Goal: Task Accomplishment & Management: Complete application form

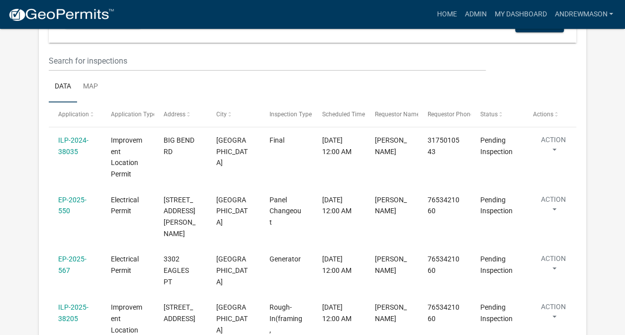
scroll to position [188, 0]
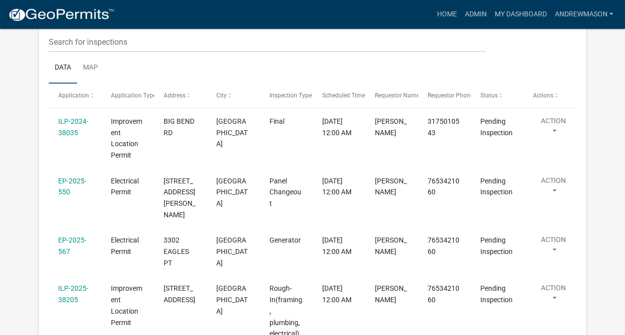
select select "3: 100"
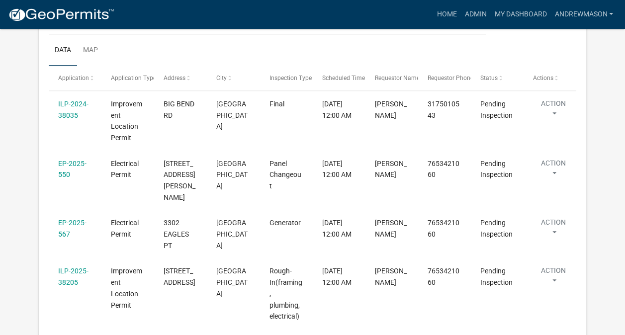
scroll to position [215, 0]
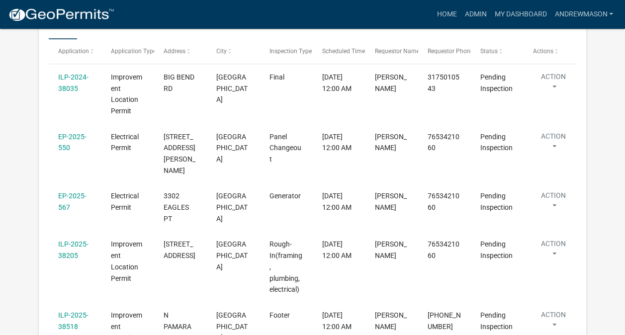
click at [72, 137] on link "EP-2025-550" at bounding box center [72, 142] width 28 height 19
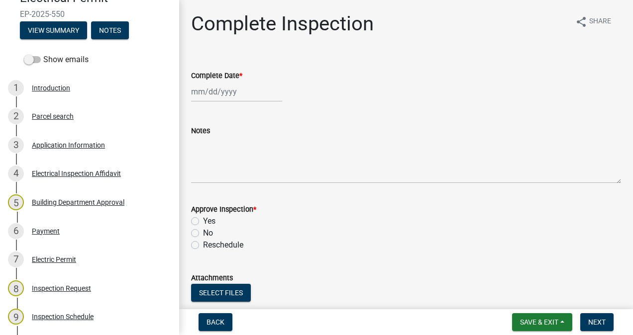
scroll to position [113, 0]
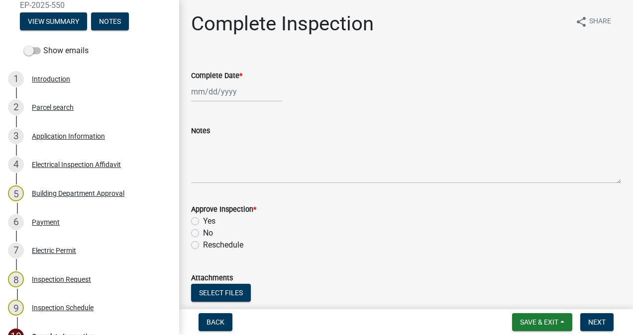
click at [89, 138] on div "Application Information" at bounding box center [68, 136] width 73 height 7
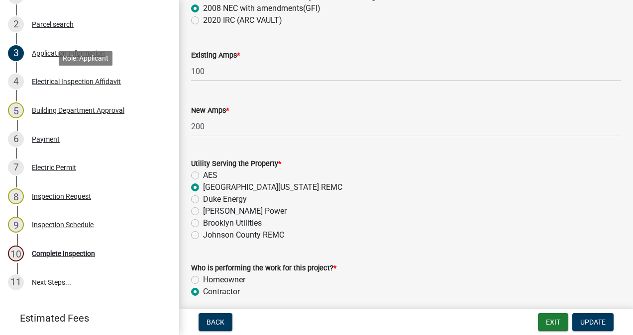
scroll to position [250, 0]
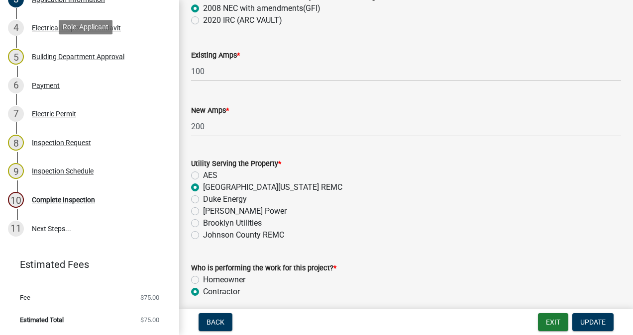
click at [74, 201] on div "Complete Inspection" at bounding box center [63, 199] width 63 height 7
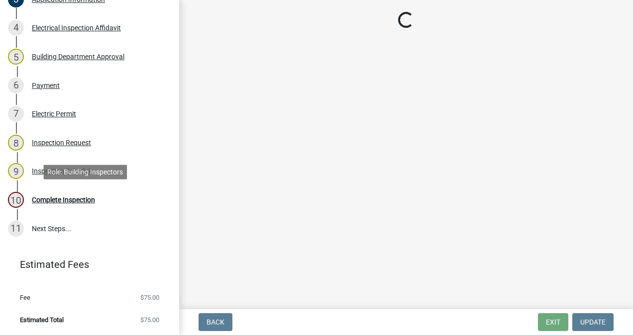
scroll to position [0, 0]
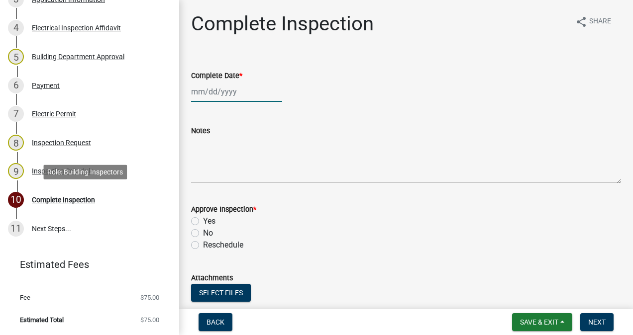
click at [239, 96] on div at bounding box center [236, 92] width 91 height 20
select select "8"
select select "2025"
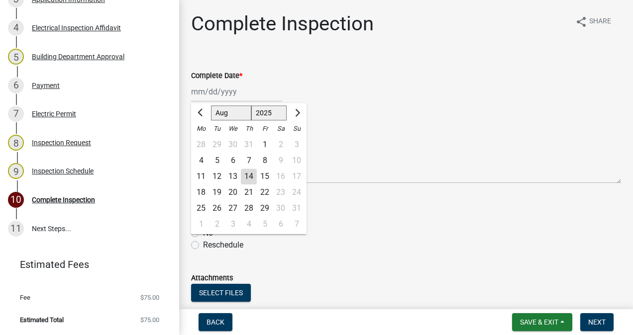
click at [251, 177] on div "14" at bounding box center [249, 177] width 16 height 16
type input "[DATE]"
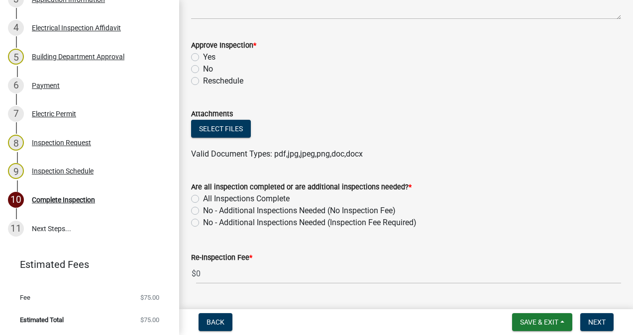
scroll to position [164, 0]
click at [203, 68] on label "No" at bounding box center [208, 69] width 10 height 12
click at [203, 68] on input "No" at bounding box center [206, 66] width 6 height 6
radio input "true"
click at [203, 57] on label "Yes" at bounding box center [209, 57] width 12 height 12
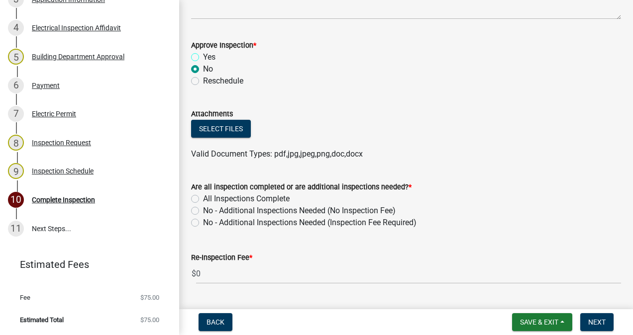
click at [203, 57] on input "Yes" at bounding box center [206, 54] width 6 height 6
radio input "true"
click at [203, 198] on label "All Inspections Complete" at bounding box center [246, 199] width 87 height 12
click at [203, 198] on input "All Inspections Complete" at bounding box center [206, 196] width 6 height 6
radio input "true"
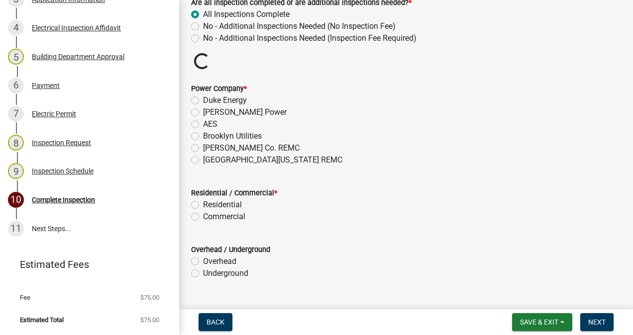
scroll to position [352, 0]
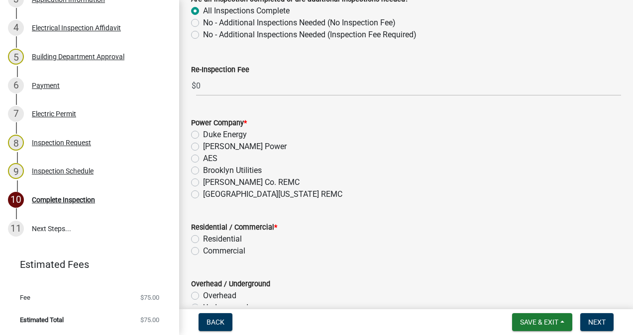
click at [203, 196] on label "[GEOGRAPHIC_DATA][US_STATE] REMC" at bounding box center [272, 195] width 139 height 12
click at [203, 195] on input "[GEOGRAPHIC_DATA][US_STATE] REMC" at bounding box center [206, 192] width 6 height 6
radio input "true"
click at [203, 238] on label "Residential" at bounding box center [222, 239] width 39 height 12
click at [203, 238] on input "Residential" at bounding box center [206, 236] width 6 height 6
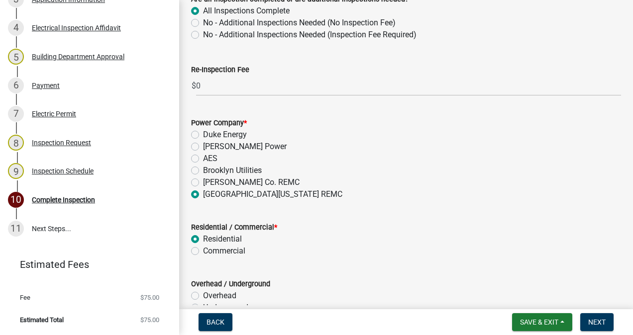
radio input "true"
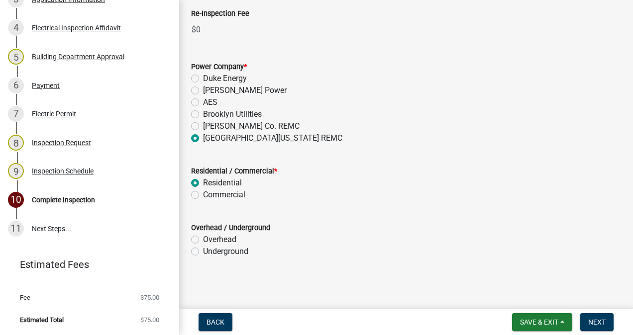
click at [203, 251] on label "Underground" at bounding box center [225, 252] width 45 height 12
click at [203, 251] on input "Underground" at bounding box center [206, 249] width 6 height 6
radio input "true"
click at [593, 323] on span "Next" at bounding box center [596, 322] width 17 height 8
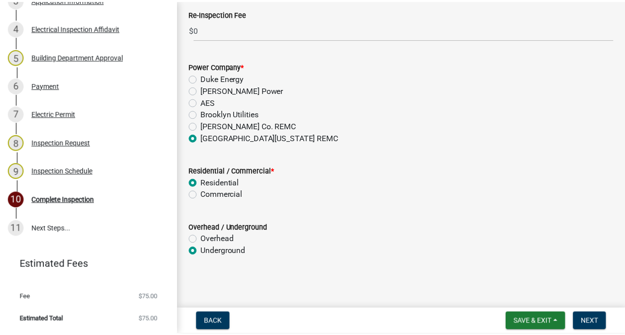
scroll to position [0, 0]
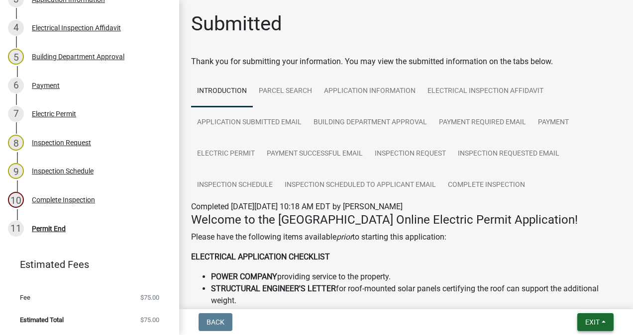
click at [592, 321] on span "Exit" at bounding box center [592, 322] width 14 height 8
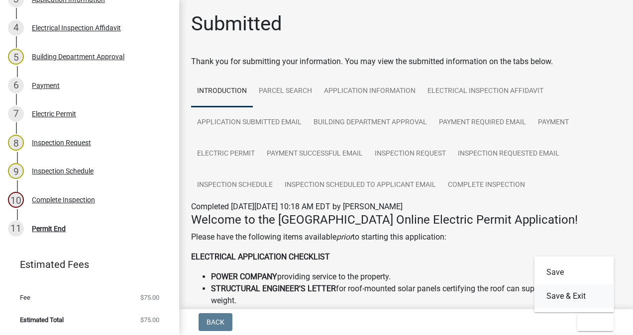
click at [582, 302] on button "Save & Exit" at bounding box center [574, 297] width 80 height 24
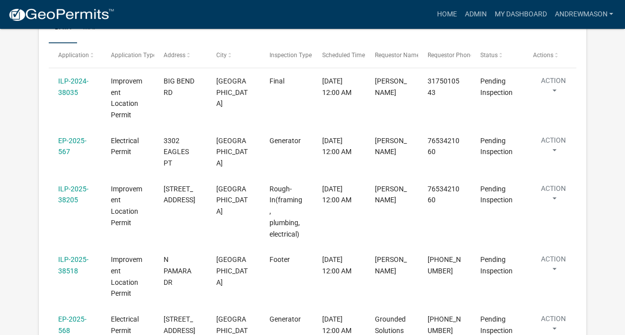
scroll to position [251, 0]
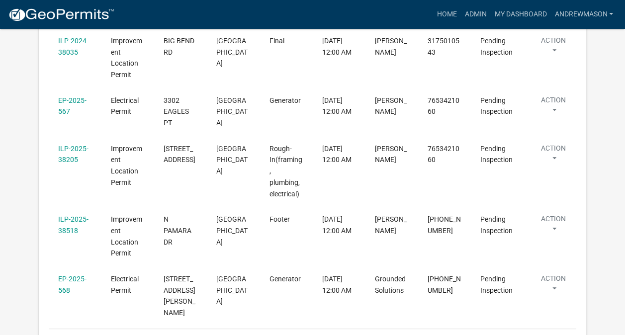
click at [67, 116] on link "EP-2025-567" at bounding box center [72, 105] width 28 height 19
